Goal: Task Accomplishment & Management: Use online tool/utility

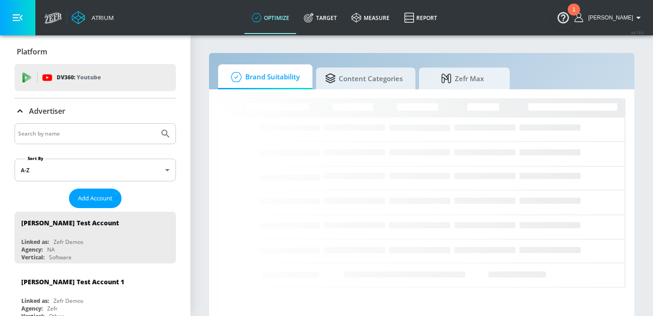
click at [108, 132] on input "Search by name" at bounding box center [86, 134] width 137 height 12
type input "ralph"
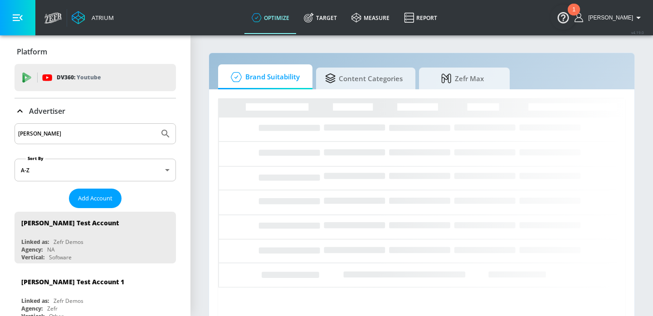
click at [156, 124] on button "Submit Search" at bounding box center [166, 134] width 20 height 20
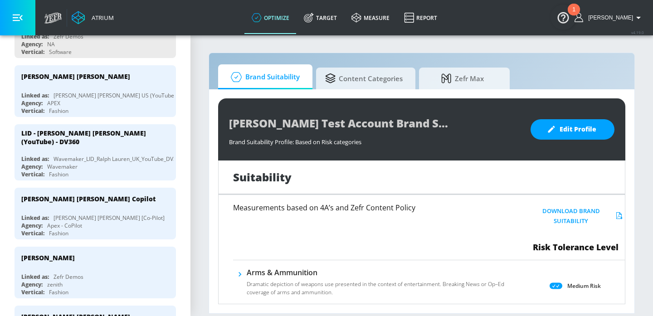
scroll to position [210, 0]
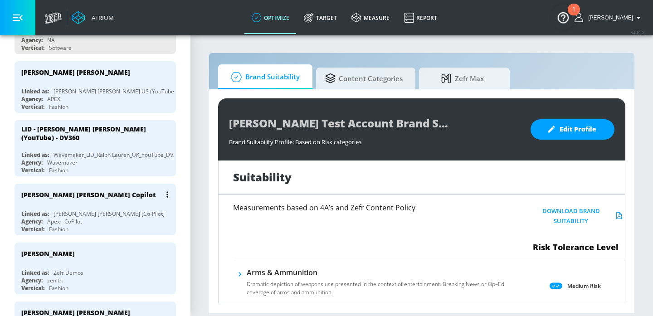
click at [114, 201] on div "Ralph Lauren Copilot Linked as: Ralph Lauren [Co-Pilot] Agency: Apex - CoPilot …" at bounding box center [95, 210] width 161 height 52
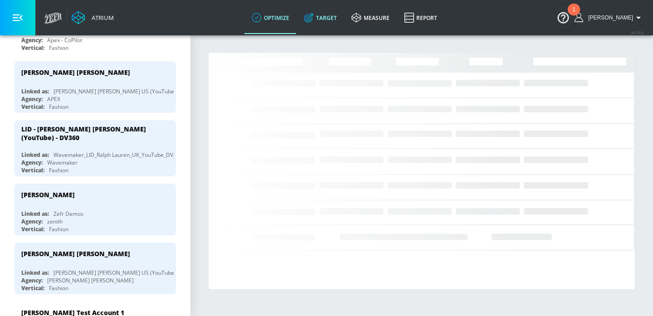
click at [335, 21] on link "Target" at bounding box center [321, 17] width 48 height 33
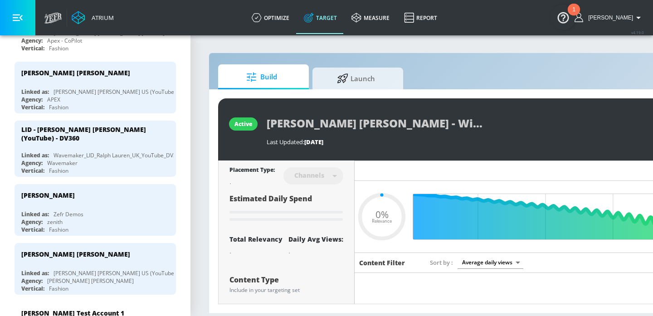
type input "0.05"
click at [360, 78] on span "Launch" at bounding box center [356, 77] width 69 height 22
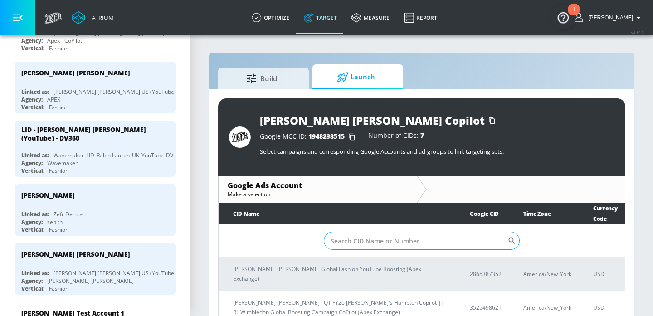
click at [349, 238] on input "Sort By" at bounding box center [416, 241] width 184 height 18
paste input "8619055541"
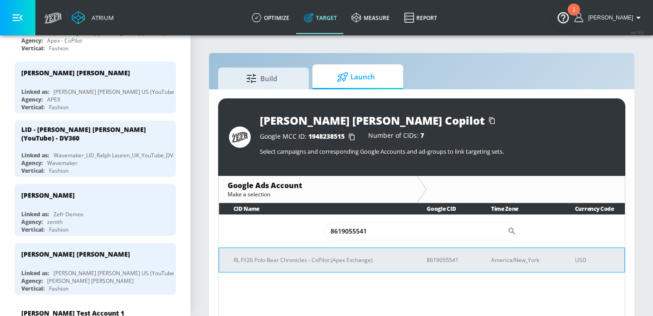
type input "8619055541"
click at [339, 260] on p "RL FY26 Polo Bear Chronicles - CoPilot (Apex Exchange)" at bounding box center [319, 260] width 171 height 10
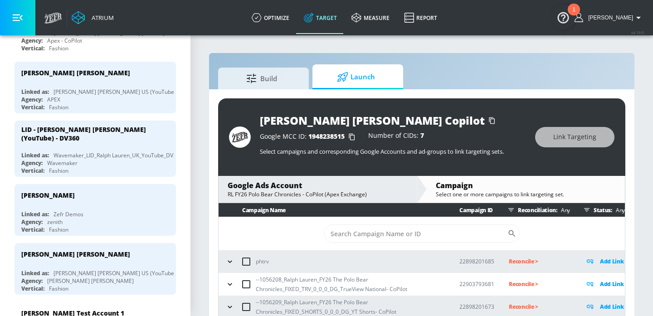
scroll to position [13, 0]
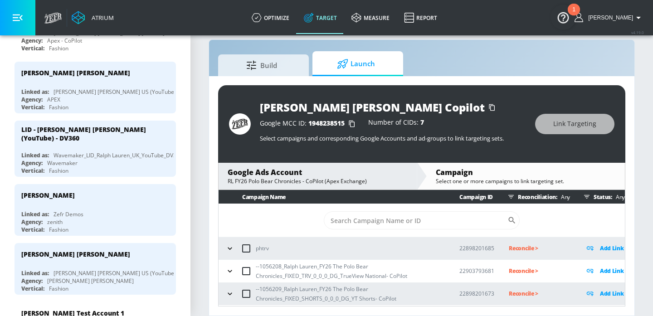
click at [232, 288] on button "button" at bounding box center [230, 294] width 14 height 14
click at [232, 268] on icon "button" at bounding box center [230, 270] width 9 height 9
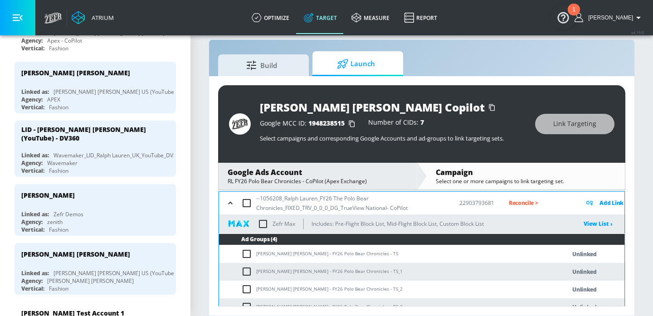
scroll to position [117, 0]
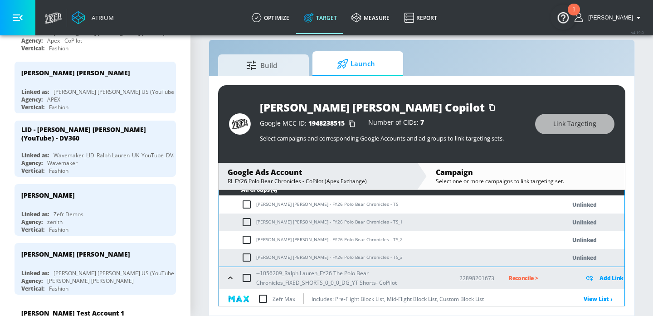
click at [288, 205] on td "[PERSON_NAME] [PERSON_NAME] - FY26 Polo Bear Chronicles - TS" at bounding box center [383, 205] width 328 height 18
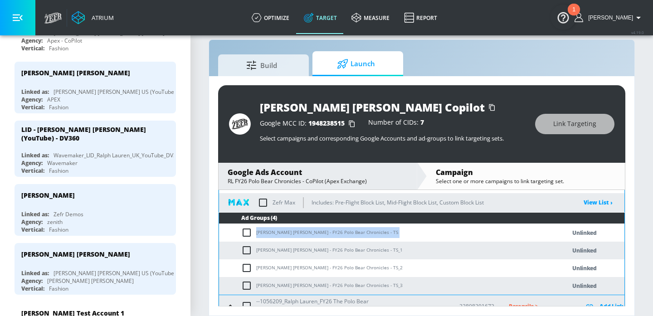
scroll to position [85, 0]
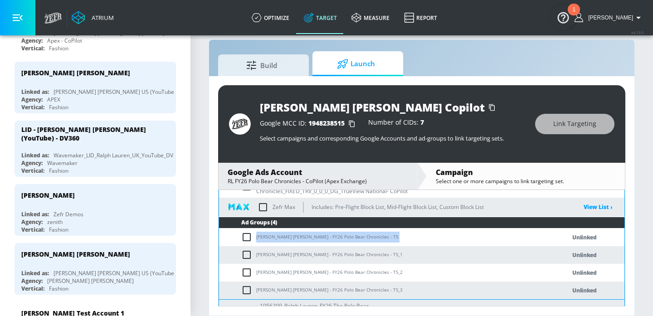
copy td "[PERSON_NAME] [PERSON_NAME] - FY26 Polo Bear Chronicles - TS"
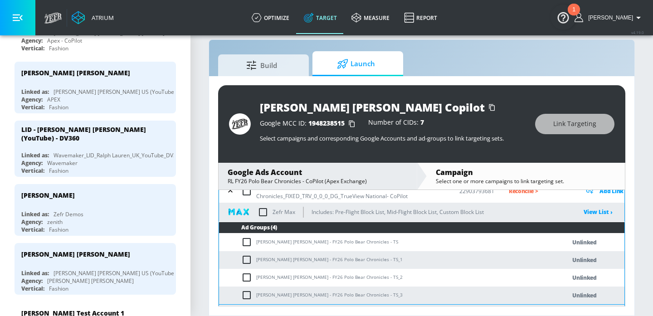
click at [247, 194] on input "checkbox" at bounding box center [246, 191] width 19 height 19
checkbox input "true"
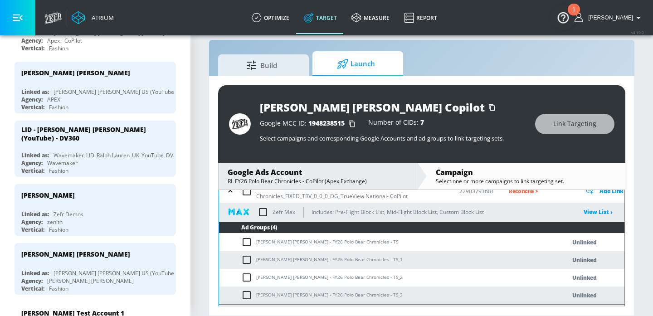
checkbox input "true"
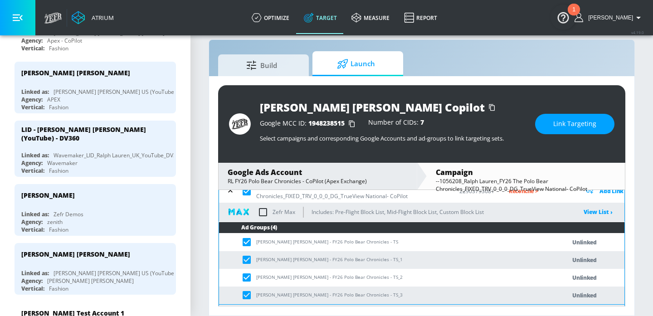
scroll to position [225, 0]
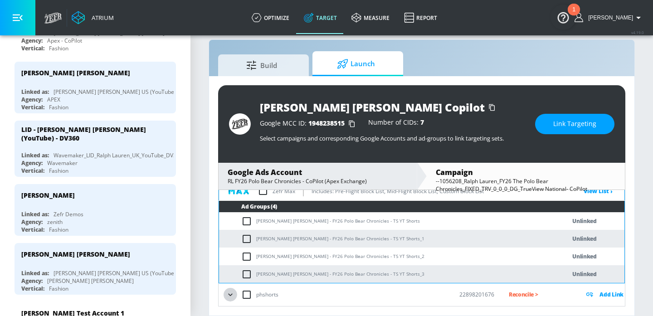
click at [230, 289] on button "button" at bounding box center [231, 295] width 14 height 14
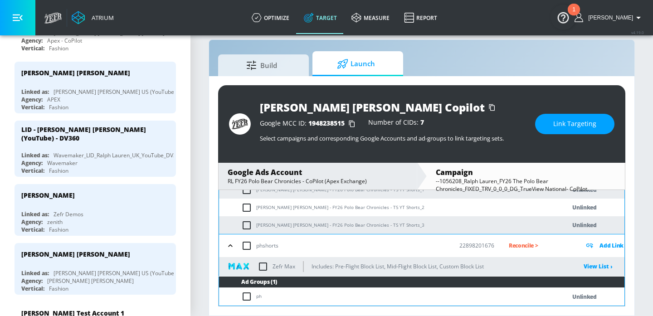
click at [230, 245] on icon "button" at bounding box center [230, 245] width 4 height 2
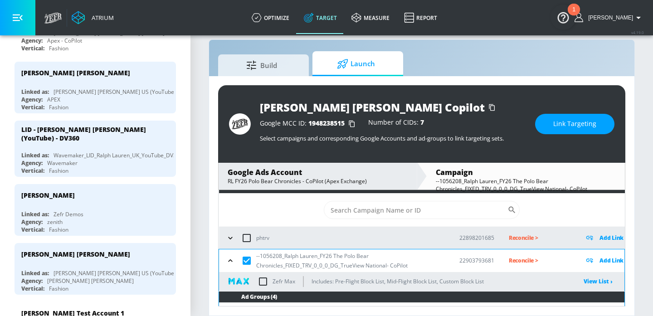
scroll to position [64, 0]
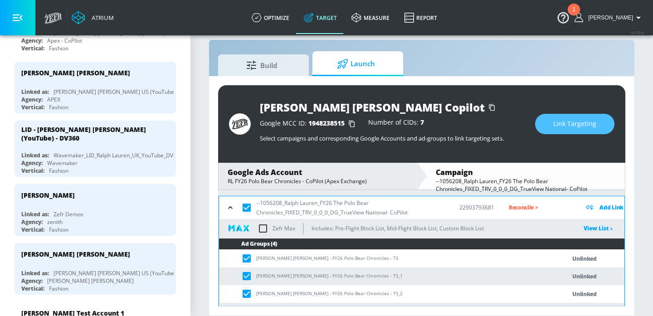
click at [556, 133] on button "Link Targeting" at bounding box center [574, 124] width 79 height 20
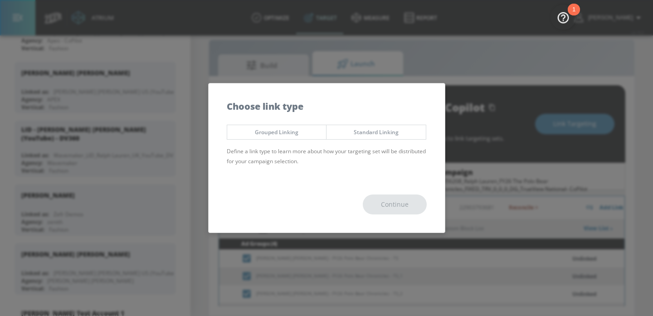
click at [263, 133] on span "Grouped Linking" at bounding box center [277, 132] width 86 height 10
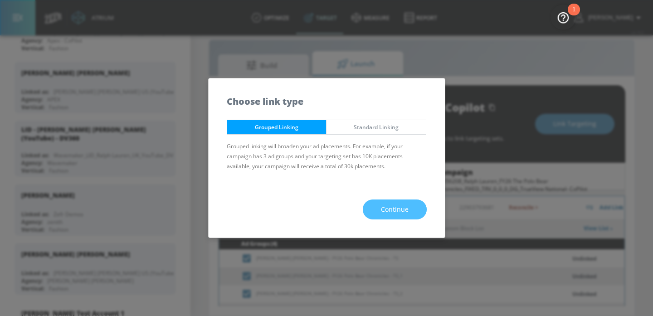
click at [398, 205] on span "Continue" at bounding box center [395, 209] width 28 height 11
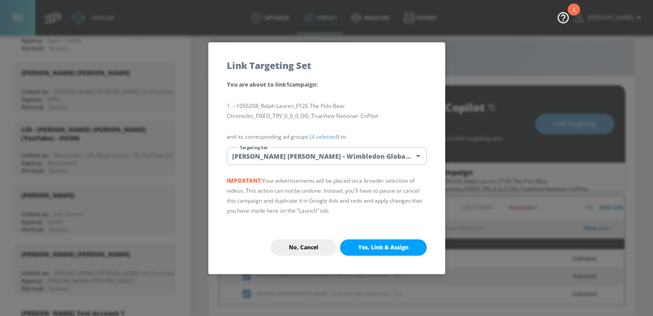
click at [323, 159] on body "Atrium optimize Target measure Report optimize Target measure Report v 4.19.0 E…" at bounding box center [326, 151] width 653 height 329
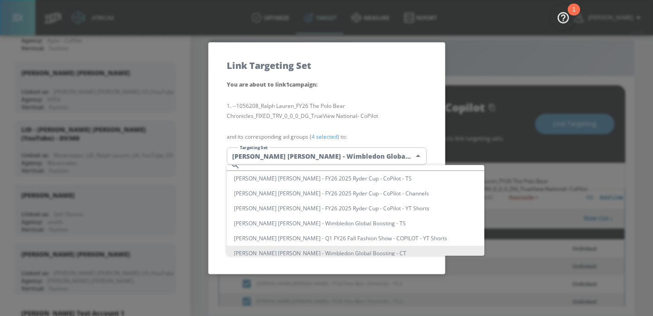
scroll to position [0, 0]
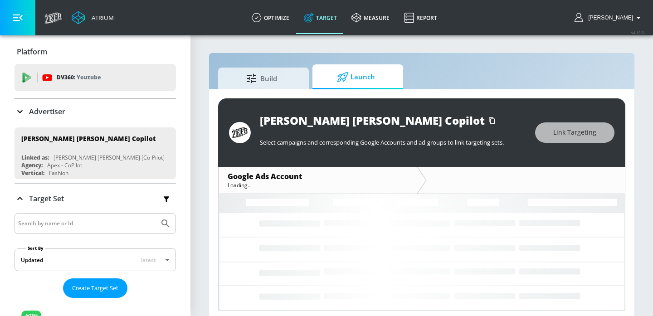
scroll to position [4, 0]
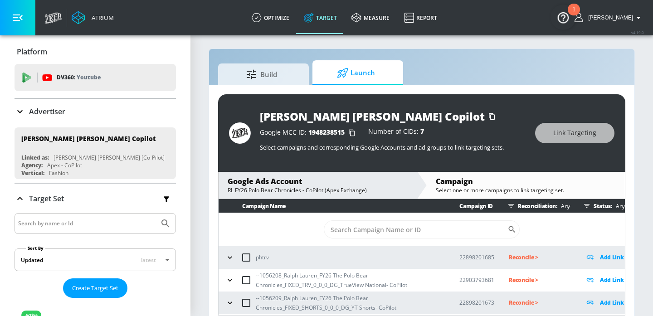
click at [228, 280] on icon "button" at bounding box center [230, 280] width 4 height 2
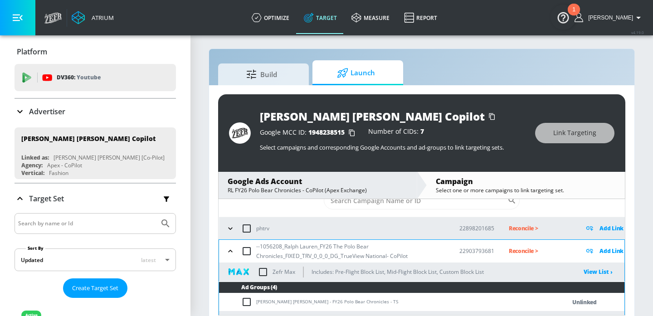
scroll to position [76, 0]
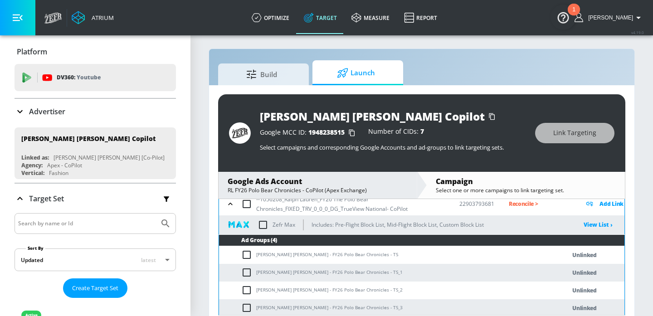
click at [269, 254] on td "[PERSON_NAME] [PERSON_NAME] - FY26 Polo Bear Chronicles - TS" at bounding box center [383, 255] width 328 height 18
copy td "[PERSON_NAME] [PERSON_NAME] - FY26 Polo Bear Chronicles - TS"
click at [245, 208] on input "checkbox" at bounding box center [246, 204] width 19 height 19
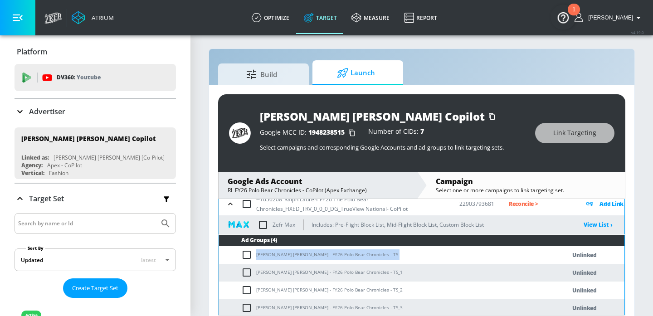
checkbox input "true"
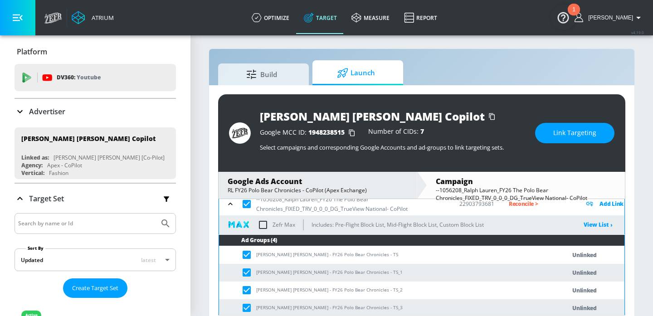
click at [574, 133] on span "Link Targeting" at bounding box center [574, 132] width 43 height 11
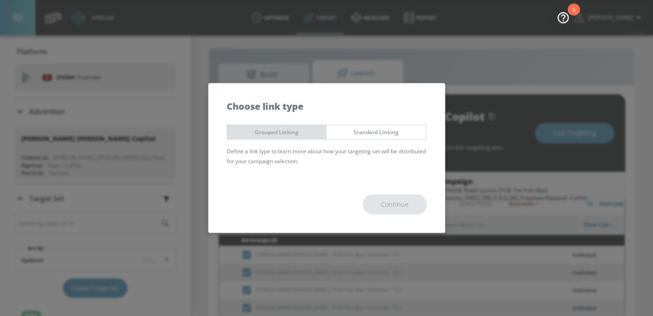
click at [285, 130] on span "Grouped Linking" at bounding box center [277, 132] width 86 height 10
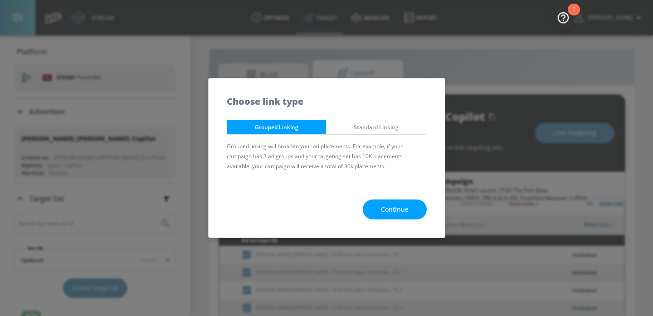
click at [372, 205] on button "Continue" at bounding box center [395, 210] width 64 height 20
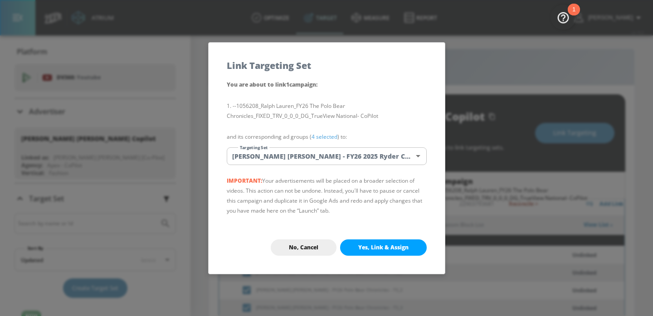
click at [313, 163] on body "Atrium optimize Target measure Report optimize Target measure Report v 4.19.0 E…" at bounding box center [326, 160] width 653 height 329
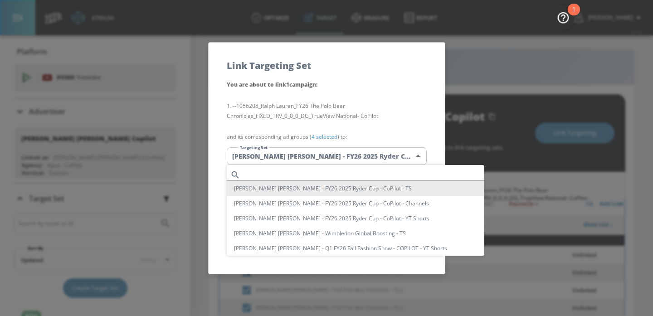
click at [308, 159] on div at bounding box center [326, 158] width 653 height 316
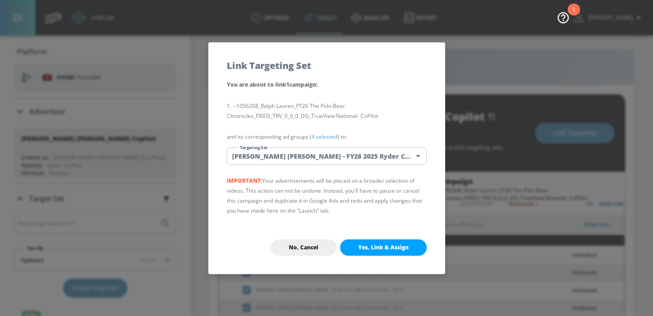
click at [304, 156] on body "Atrium optimize Target measure Report optimize Target measure Report v 4.19.0 E…" at bounding box center [326, 160] width 653 height 329
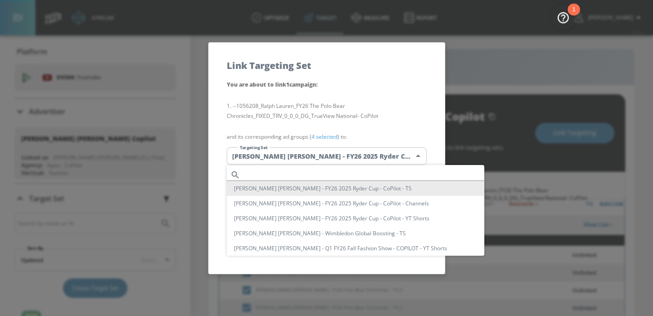
click at [466, 63] on div at bounding box center [326, 158] width 653 height 316
